Goal: Information Seeking & Learning: Learn about a topic

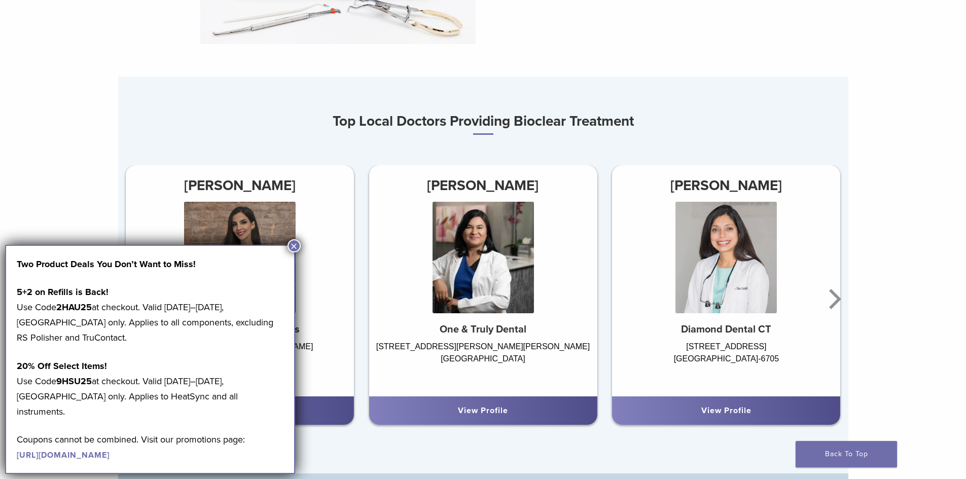
scroll to position [760, 0]
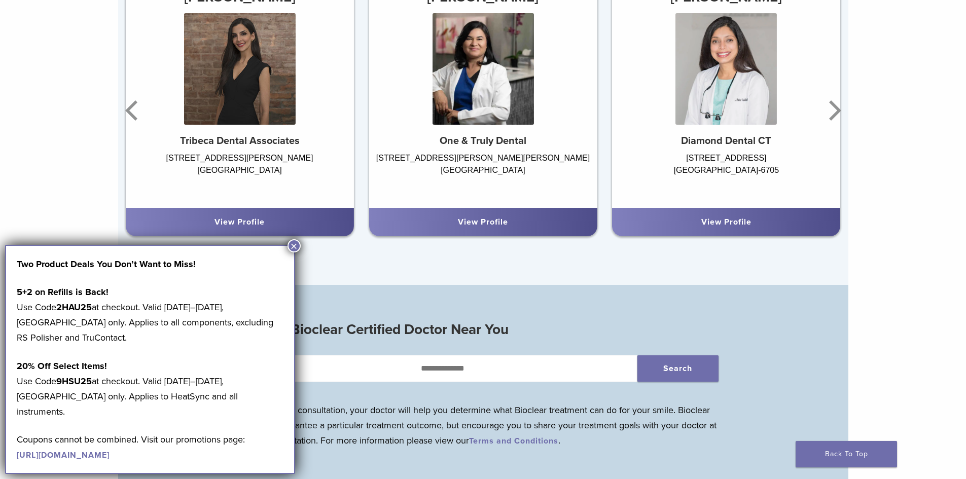
click at [593, 259] on div "Top Local Doctors Providing Bioclear Treatment Dr. Chitvan Gupta One & Truly De…" at bounding box center [483, 86] width 730 height 397
click at [294, 243] on button "×" at bounding box center [293, 245] width 13 height 13
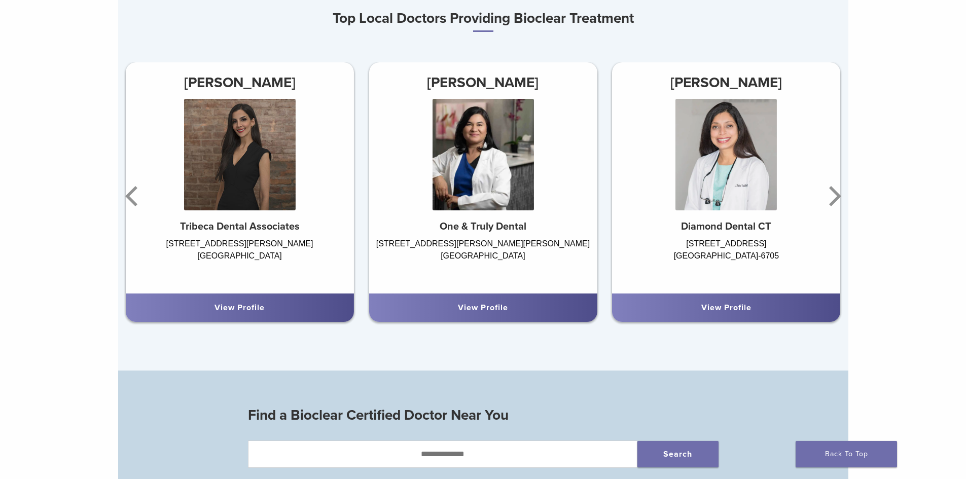
scroll to position [659, 0]
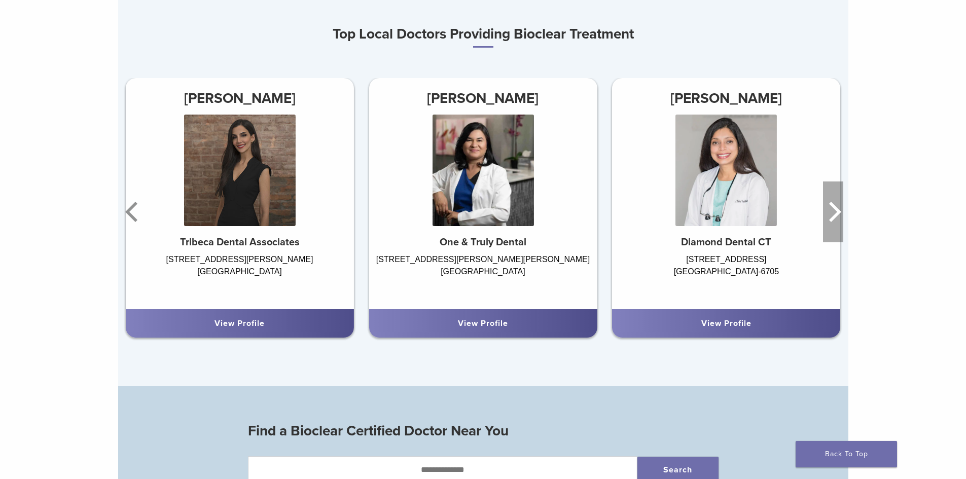
click at [834, 213] on icon "Next" at bounding box center [833, 211] width 20 height 61
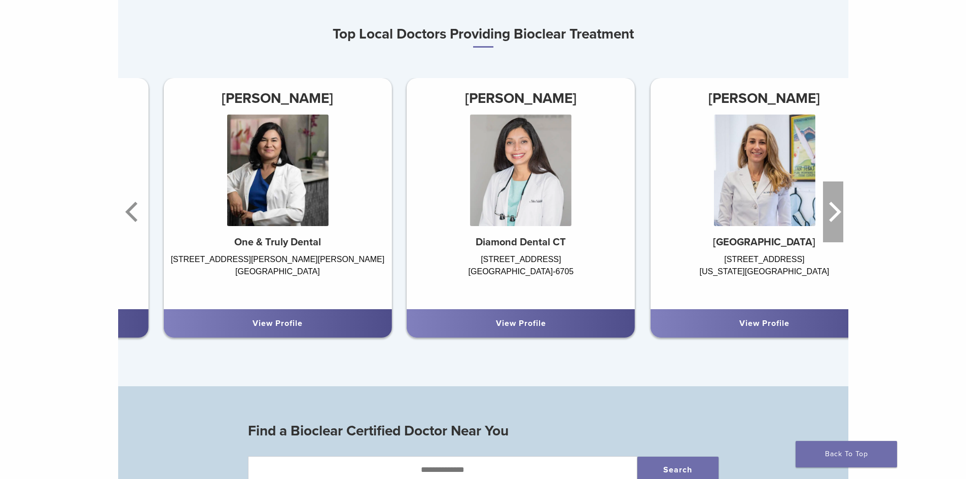
click at [834, 213] on icon "Next" at bounding box center [833, 211] width 20 height 61
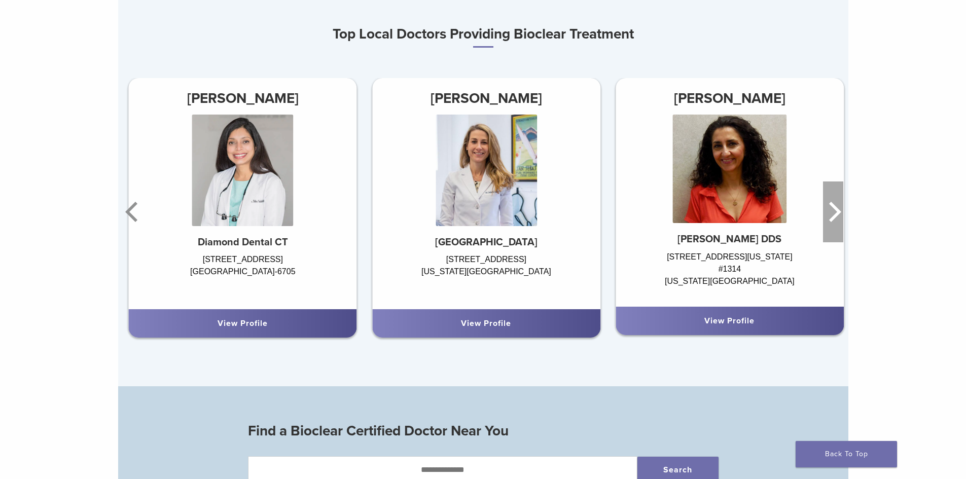
click at [834, 213] on icon "Next" at bounding box center [833, 211] width 20 height 61
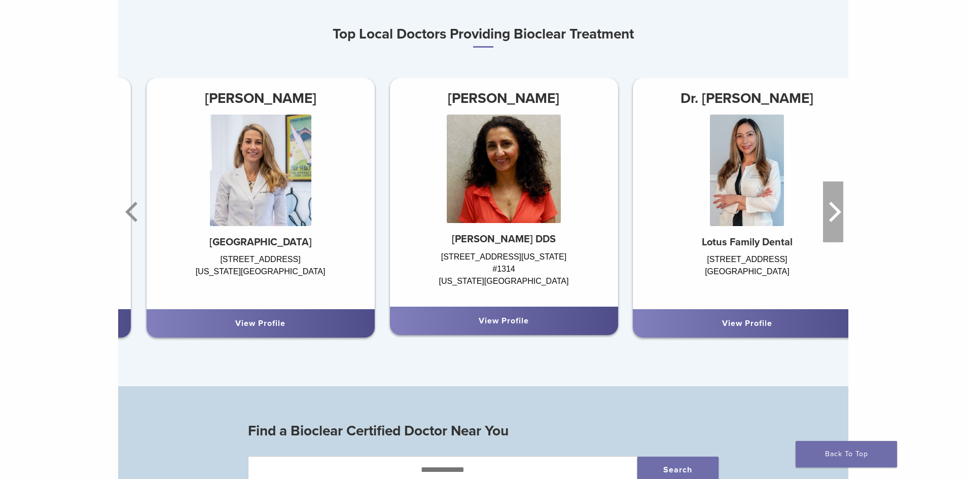
click at [834, 213] on icon "Next" at bounding box center [833, 211] width 20 height 61
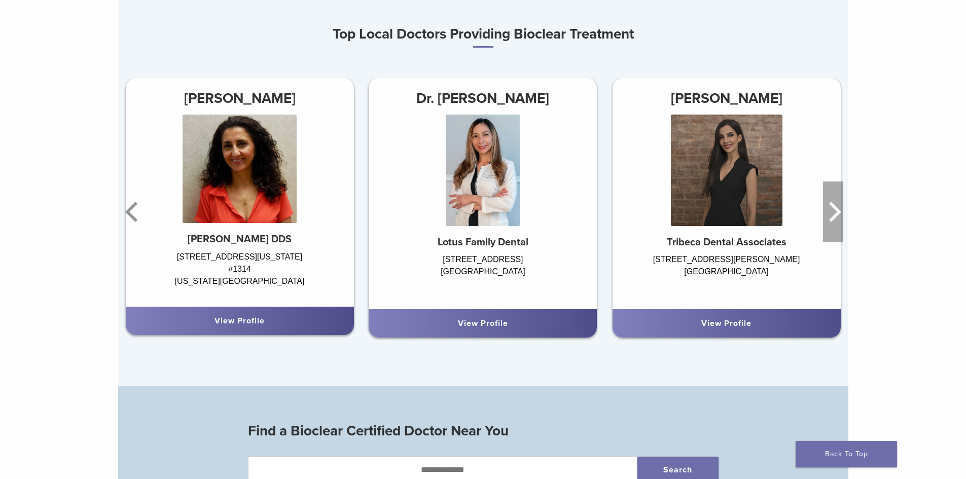
click at [834, 213] on icon "Next" at bounding box center [833, 211] width 20 height 61
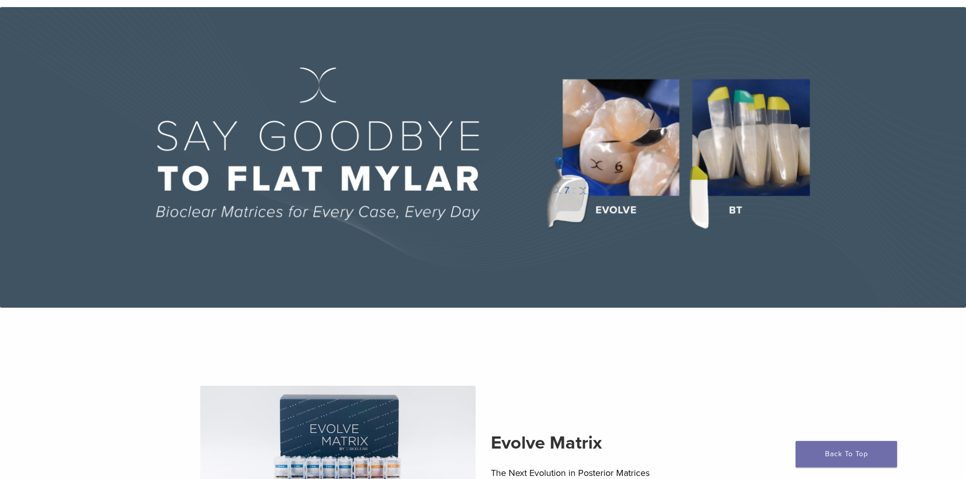
scroll to position [0, 0]
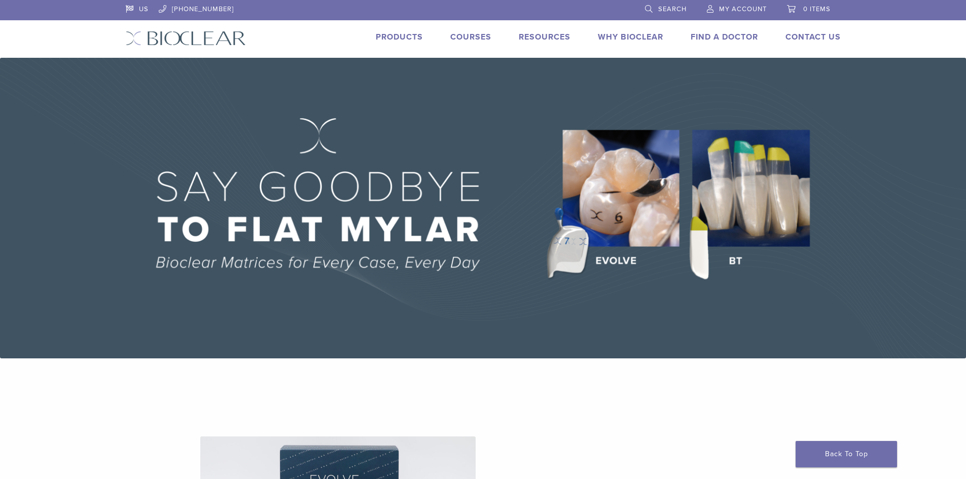
click at [712, 33] on link "Find A Doctor" at bounding box center [723, 37] width 67 height 10
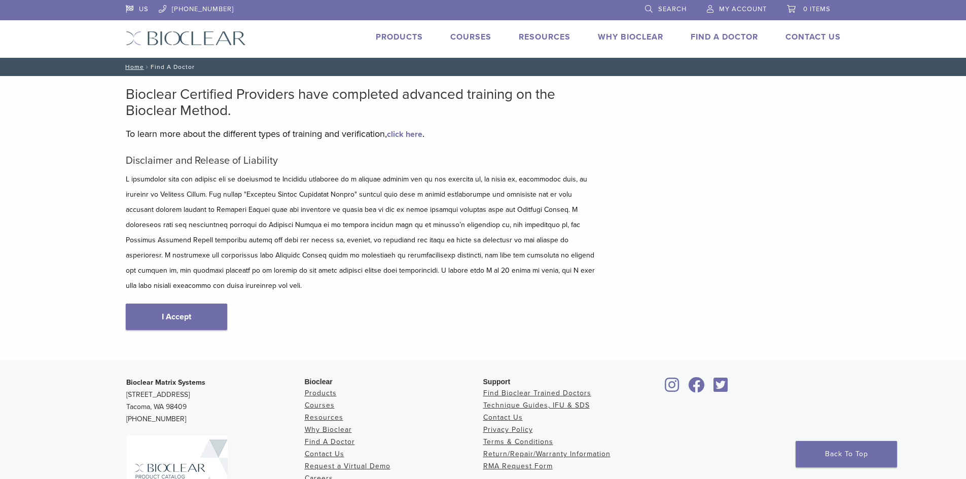
click at [189, 281] on div "Disclaimer and Release of Liability I Accept" at bounding box center [361, 253] width 471 height 196
click at [179, 316] on div "Disclaimer and Release of Liability I Accept" at bounding box center [361, 253] width 471 height 196
click at [179, 304] on link "I Accept" at bounding box center [176, 317] width 101 height 26
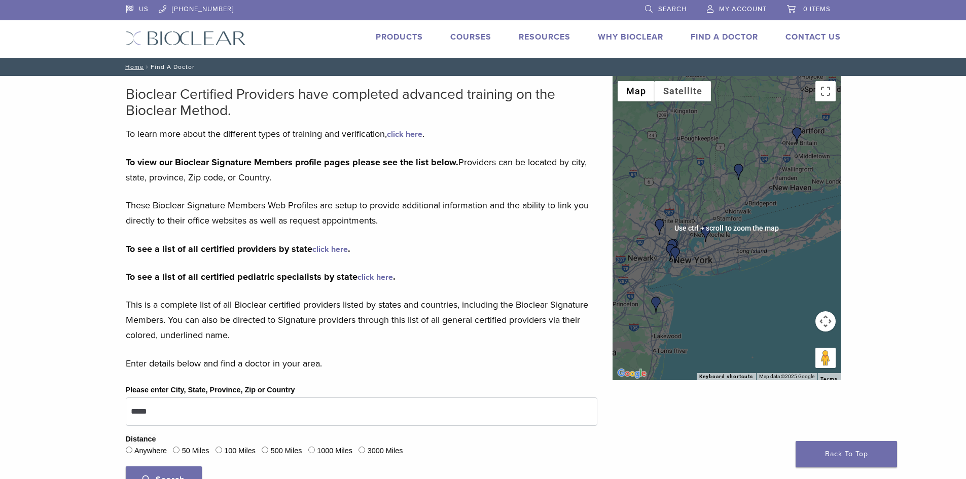
click at [723, 241] on div at bounding box center [726, 228] width 228 height 304
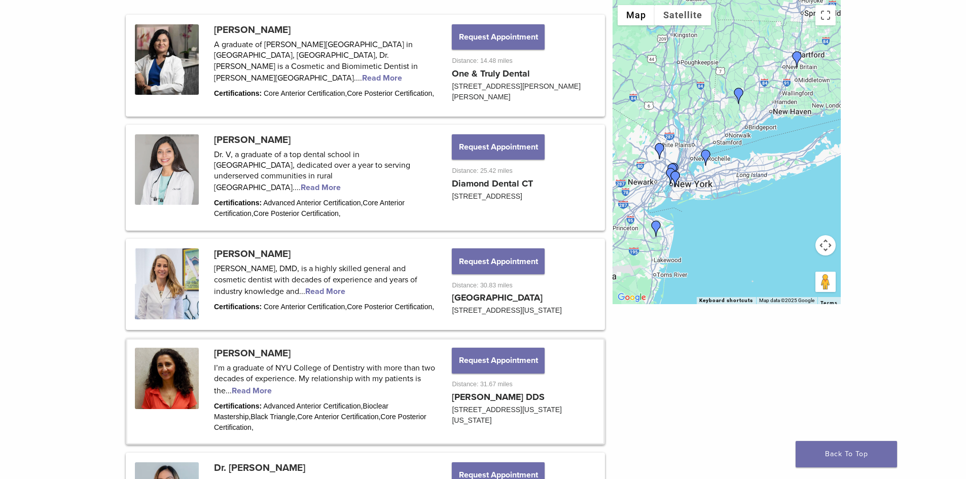
scroll to position [659, 0]
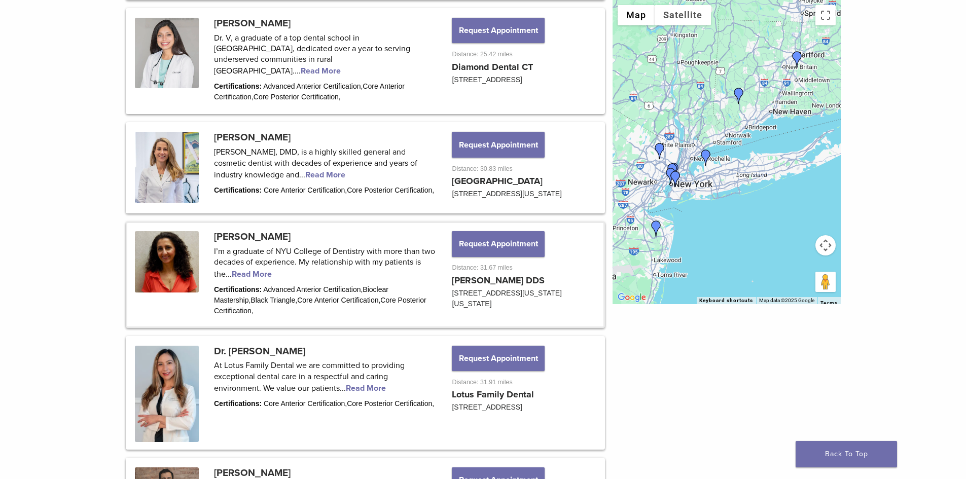
click at [241, 236] on link at bounding box center [365, 274] width 476 height 103
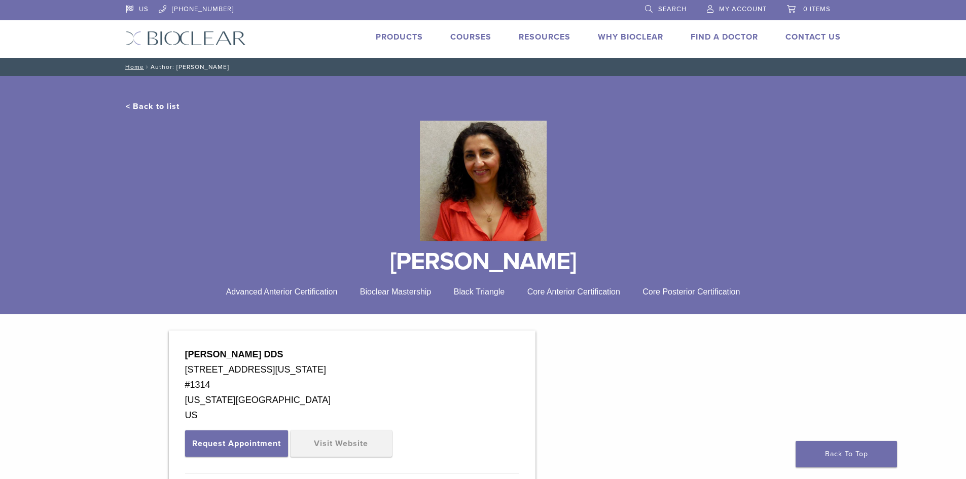
drag, startPoint x: 628, startPoint y: 22, endPoint x: 625, endPoint y: 29, distance: 8.4
click at [628, 23] on div "US 1.855.712.5327 Search My Account 0 items Cart No products in the cart. Back …" at bounding box center [483, 29] width 730 height 58
click at [625, 30] on div "US 1.855.712.5327 Search My Account 0 items Cart No products in the cart. Back …" at bounding box center [483, 29] width 730 height 58
click at [622, 35] on link "Why Bioclear" at bounding box center [630, 37] width 65 height 10
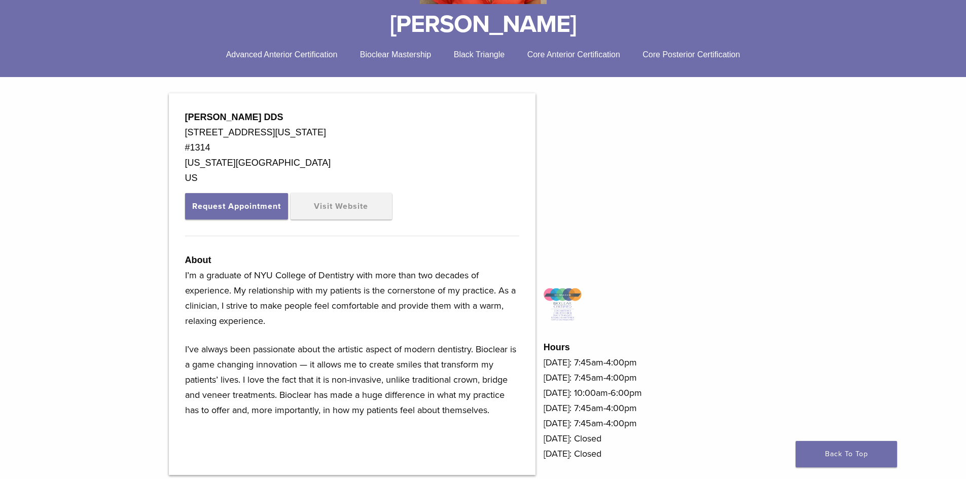
scroll to position [406, 0]
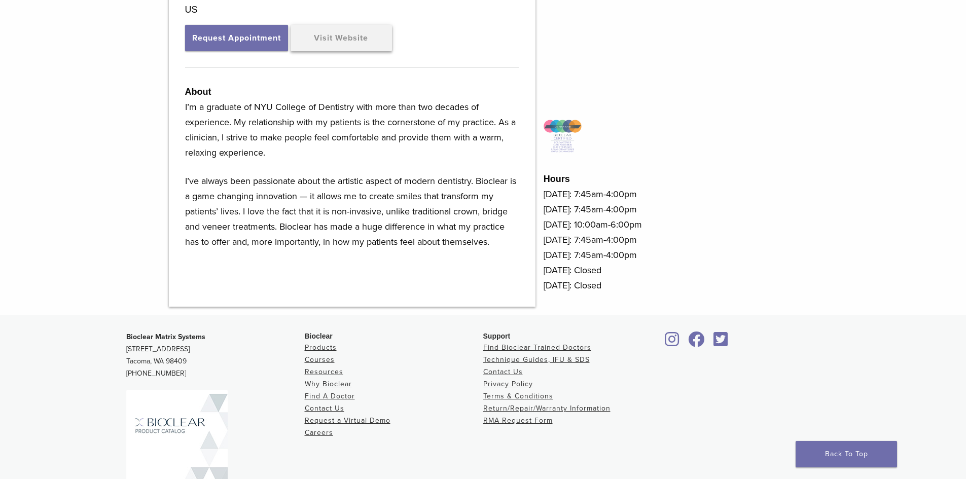
click at [345, 45] on link "Visit Website" at bounding box center [340, 38] width 101 height 26
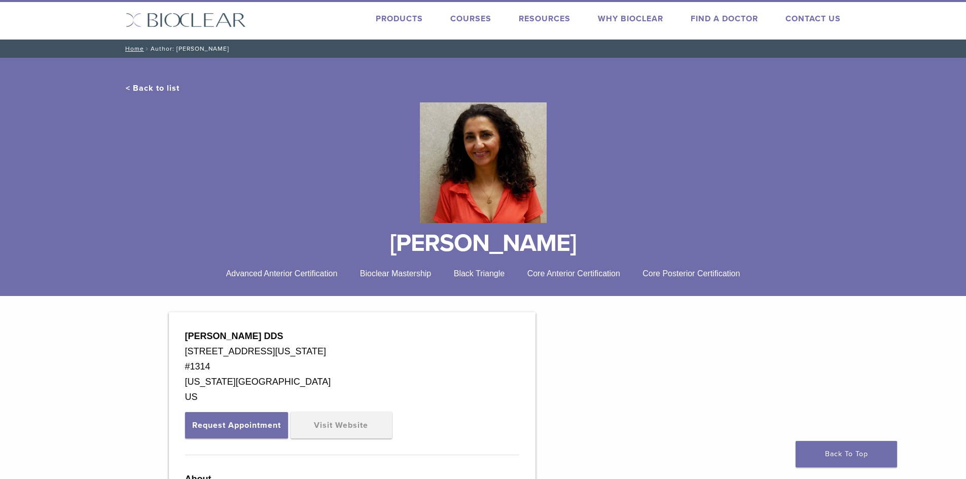
scroll to position [0, 0]
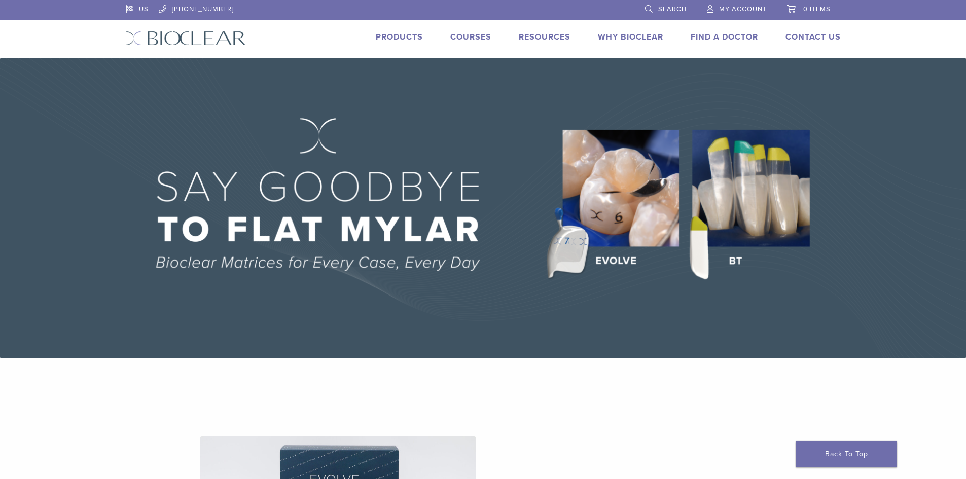
click at [616, 38] on link "Why Bioclear" at bounding box center [630, 37] width 65 height 10
